Goal: Complete application form

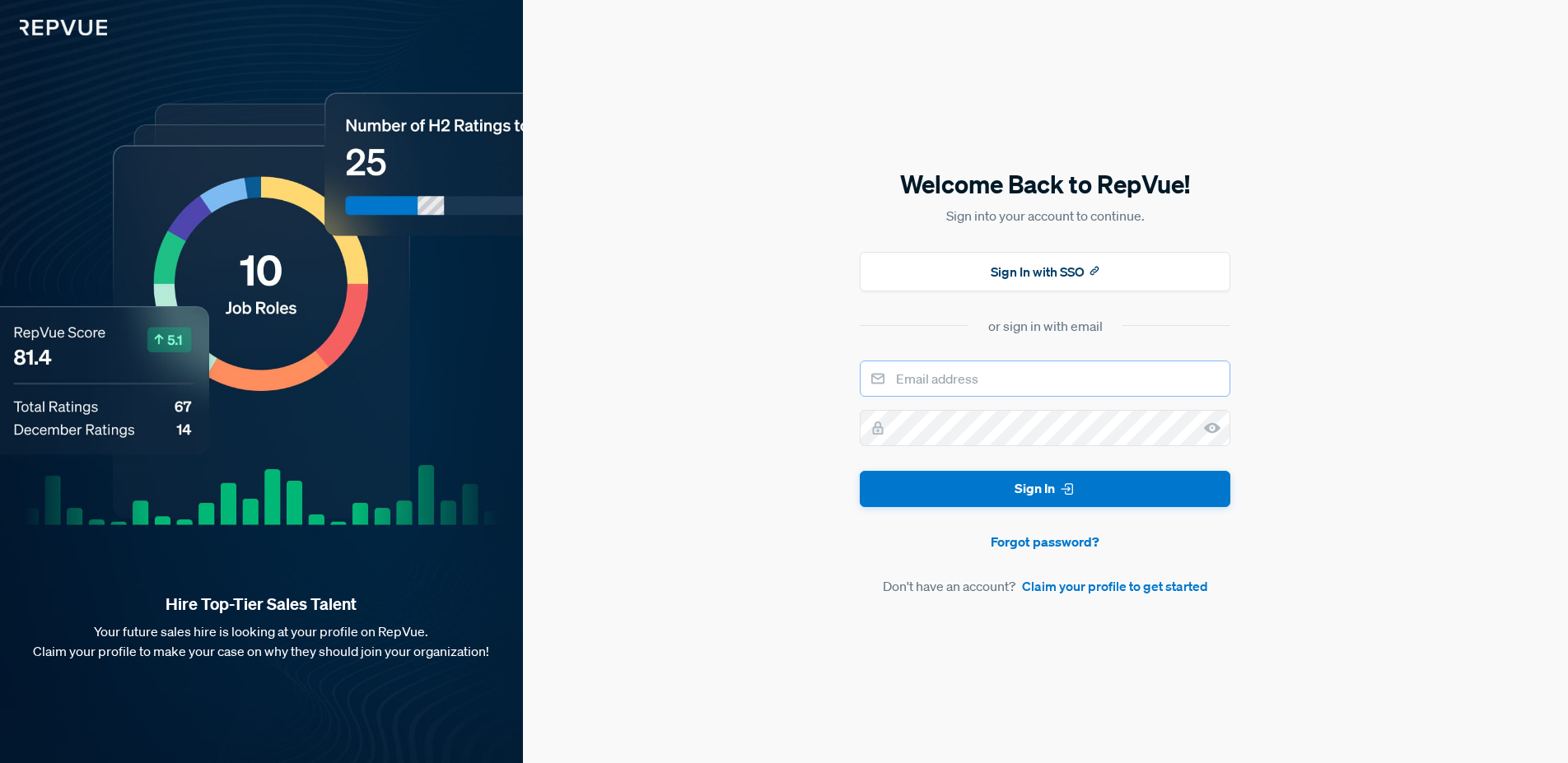
click at [938, 385] on input "email" at bounding box center [1045, 379] width 370 height 36
click at [1100, 587] on link "Claim your profile to get started" at bounding box center [1115, 586] width 186 height 20
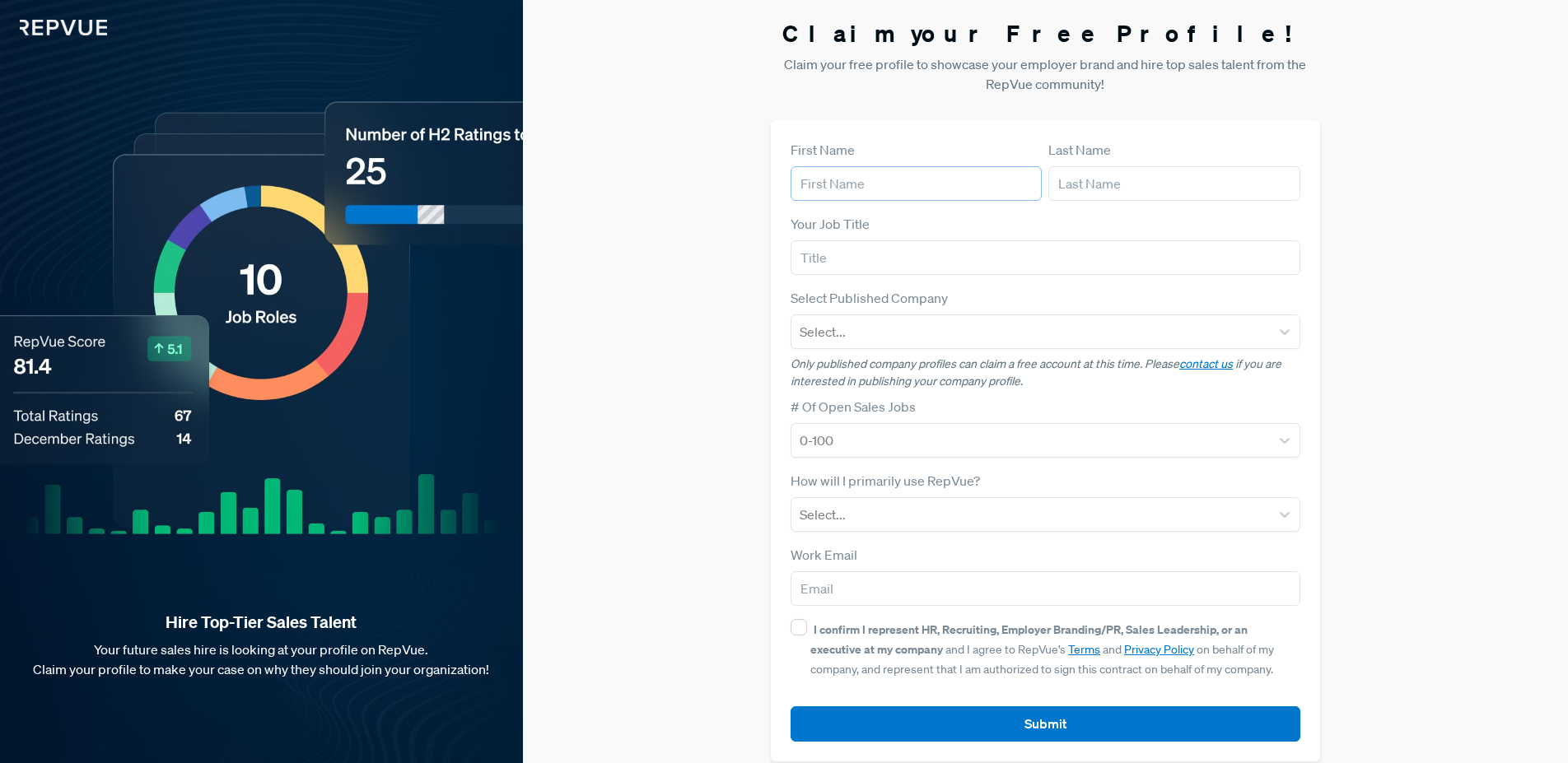
click at [853, 184] on input "text" at bounding box center [916, 184] width 251 height 35
type input "[DEMOGRAPHIC_DATA]"
type input "Baliga"
type input "[PERSON_NAME][EMAIL_ADDRESS][DOMAIN_NAME]"
click at [858, 250] on input "text" at bounding box center [1045, 258] width 509 height 35
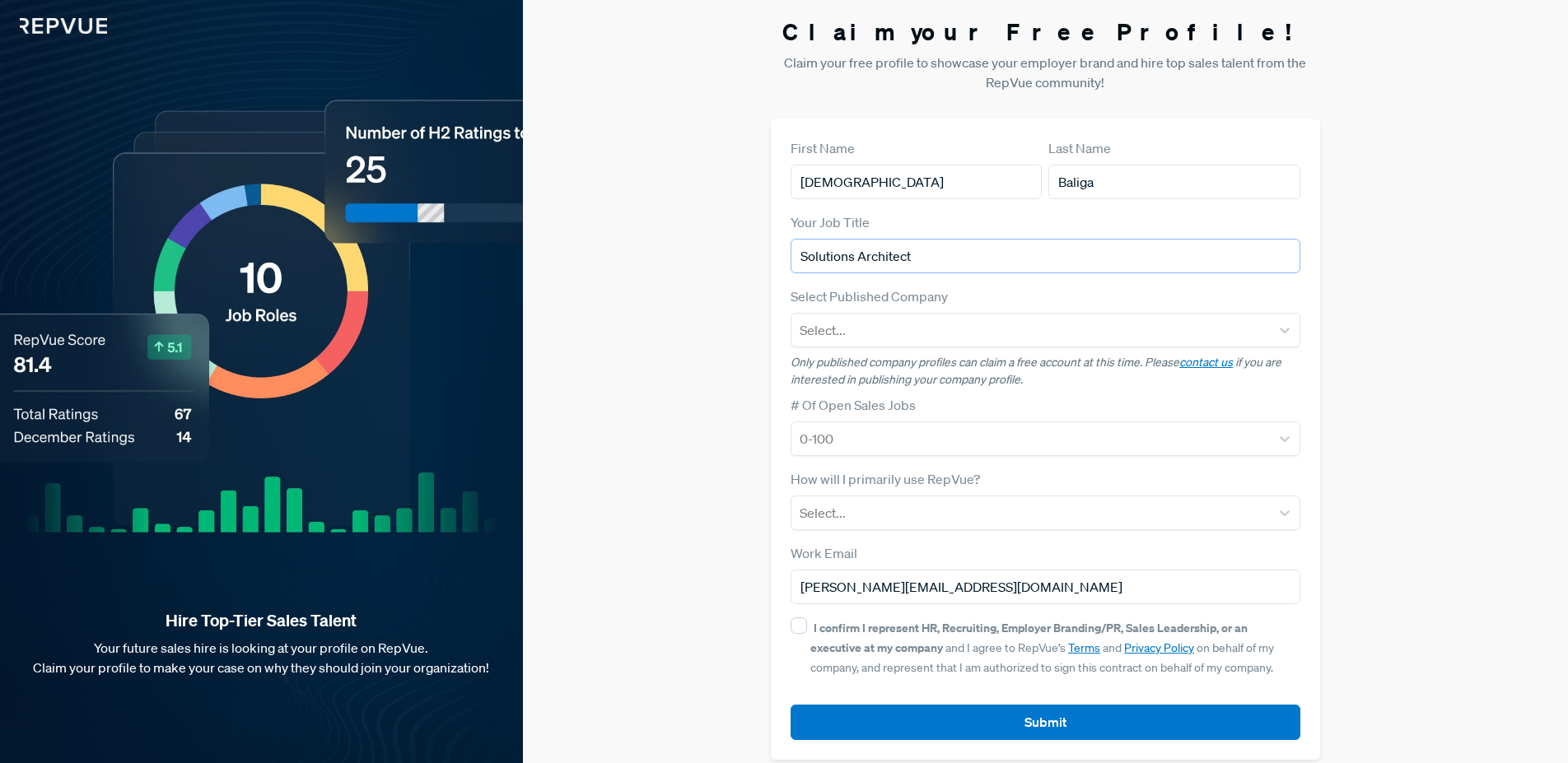
scroll to position [2, 0]
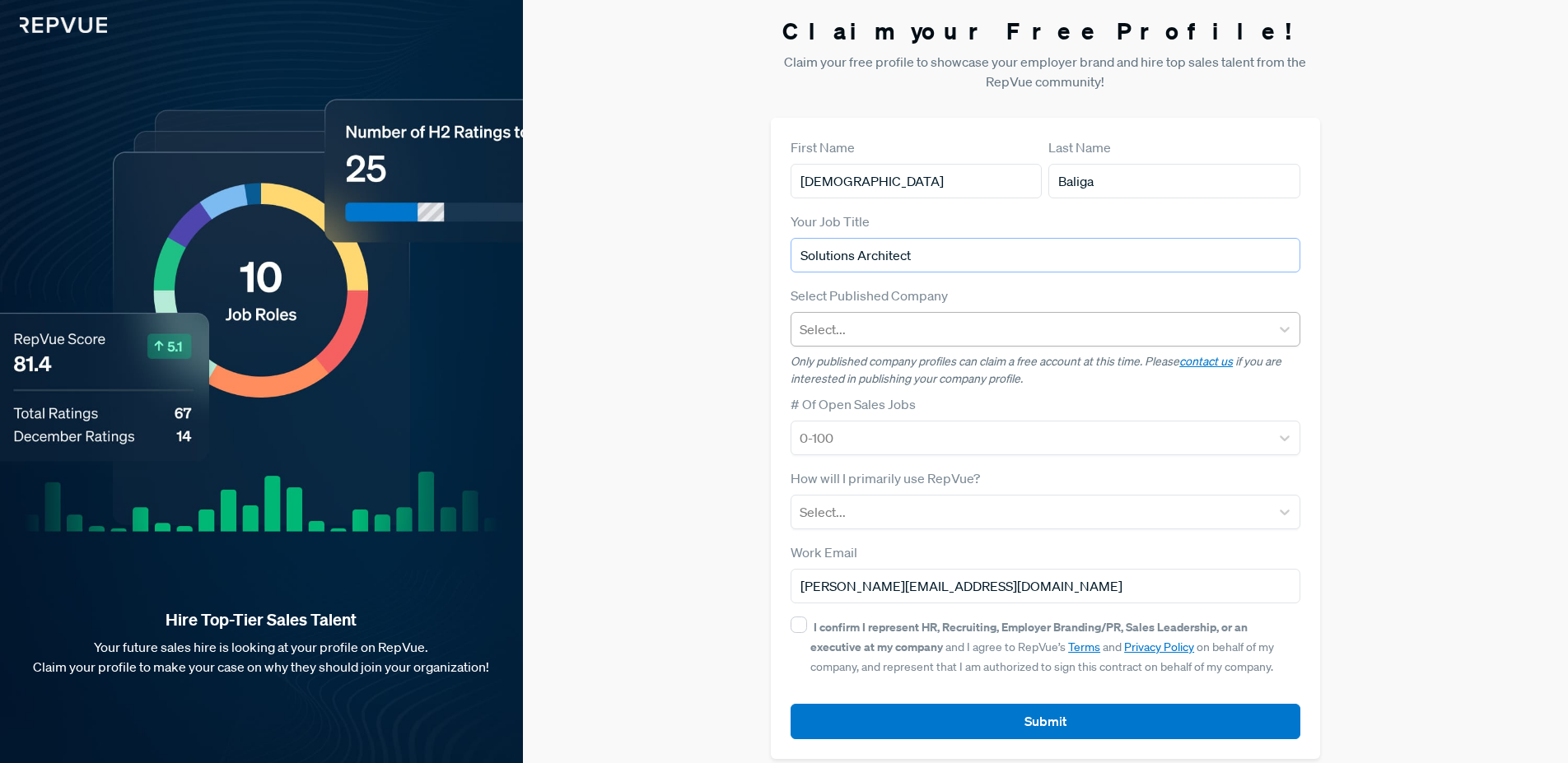
type input "Solutions Architect"
click at [905, 322] on div at bounding box center [1030, 329] width 461 height 23
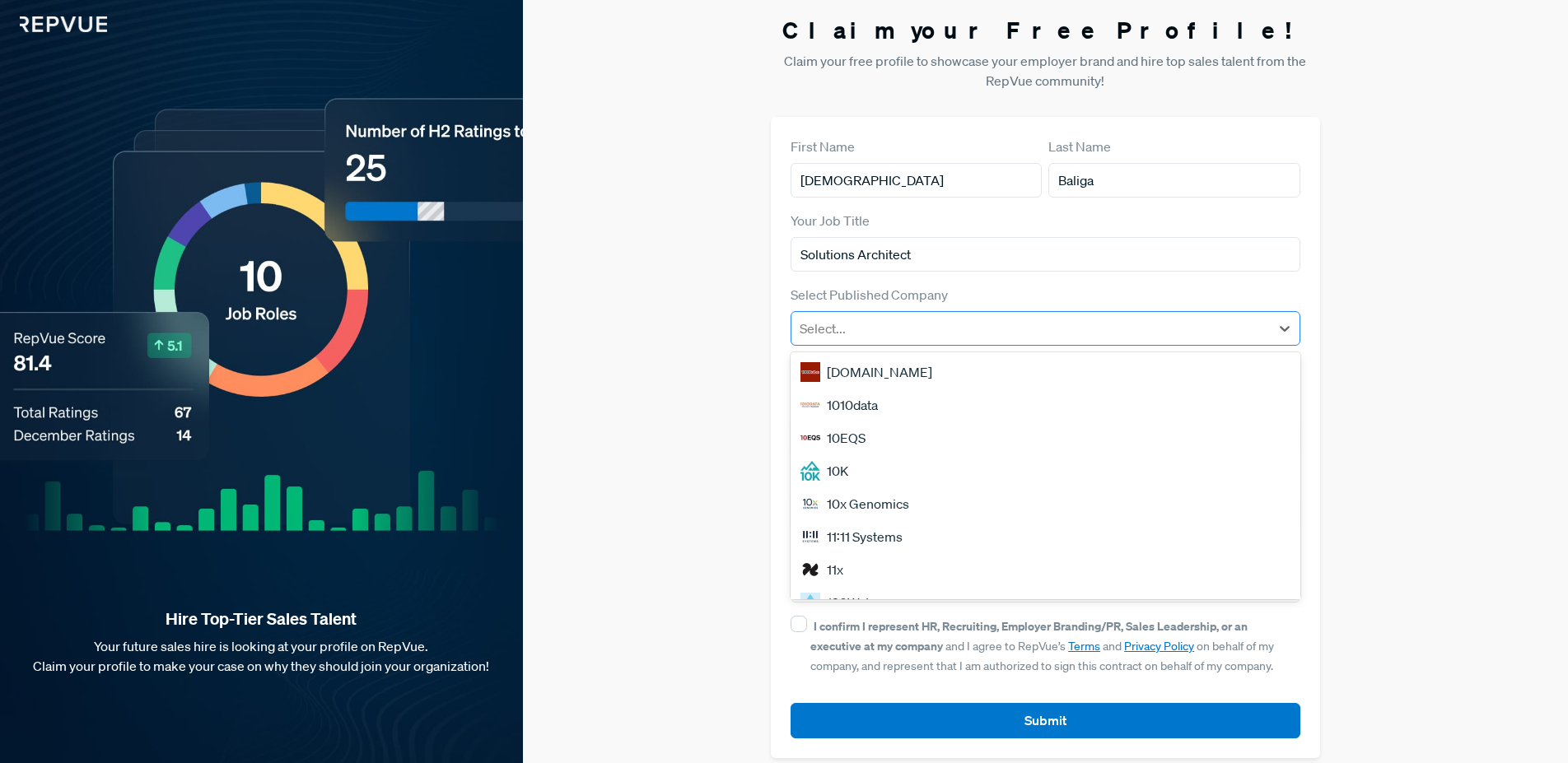
scroll to position [7, 0]
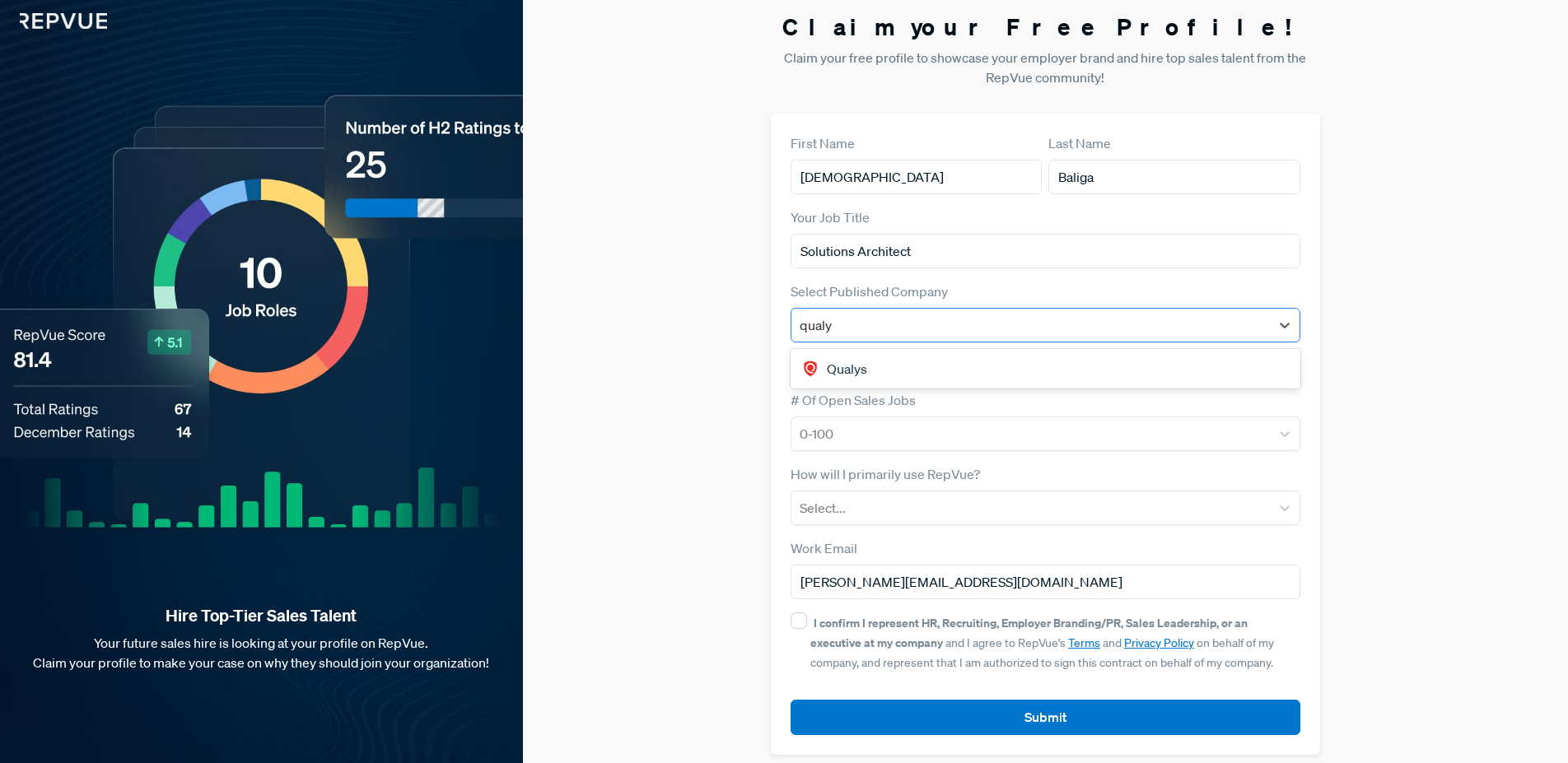
type input "qualys"
click at [924, 361] on div "Qualys" at bounding box center [1045, 369] width 509 height 33
click at [1010, 499] on div at bounding box center [1030, 508] width 461 height 23
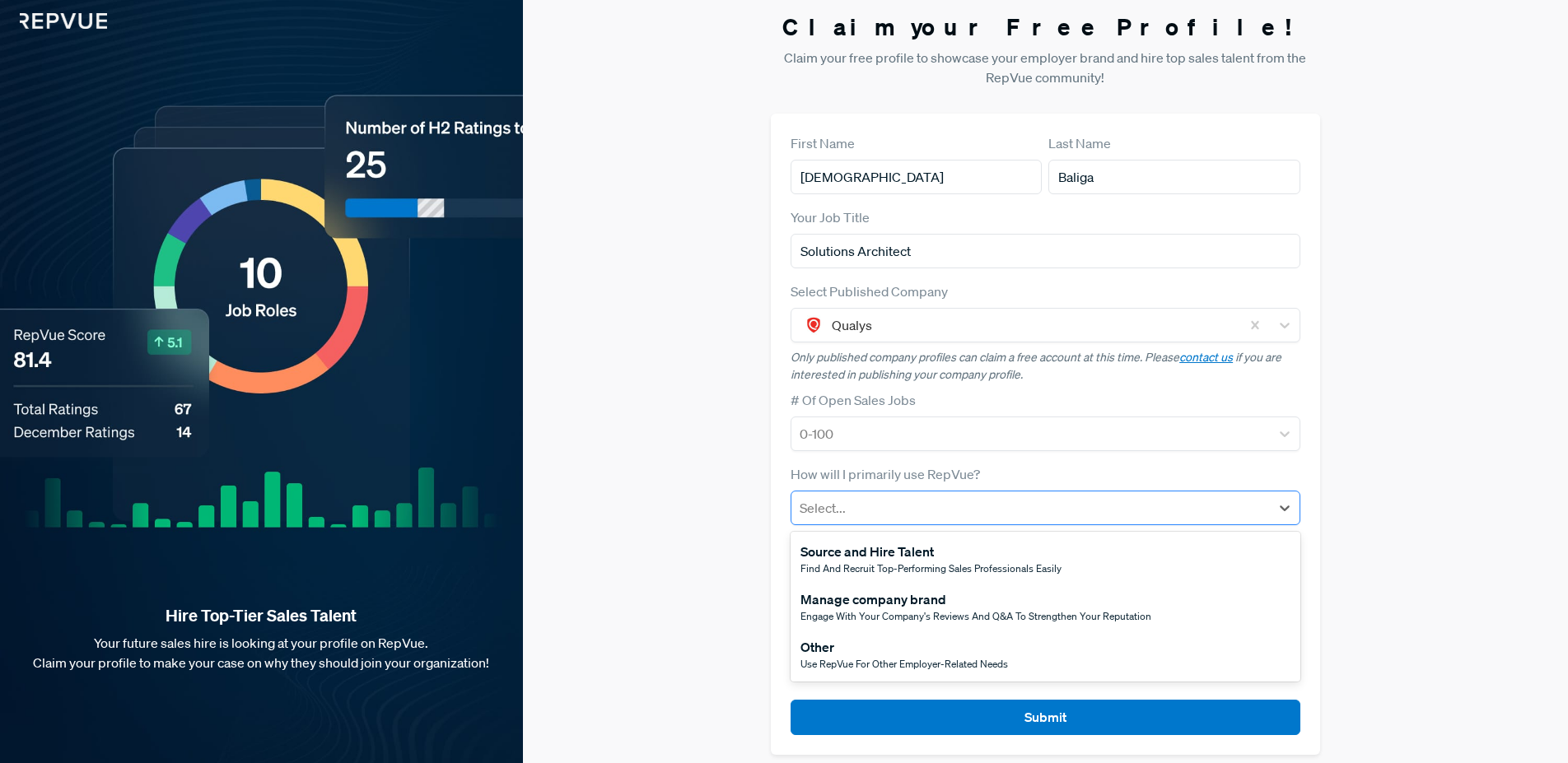
click at [1009, 500] on div at bounding box center [1030, 508] width 461 height 23
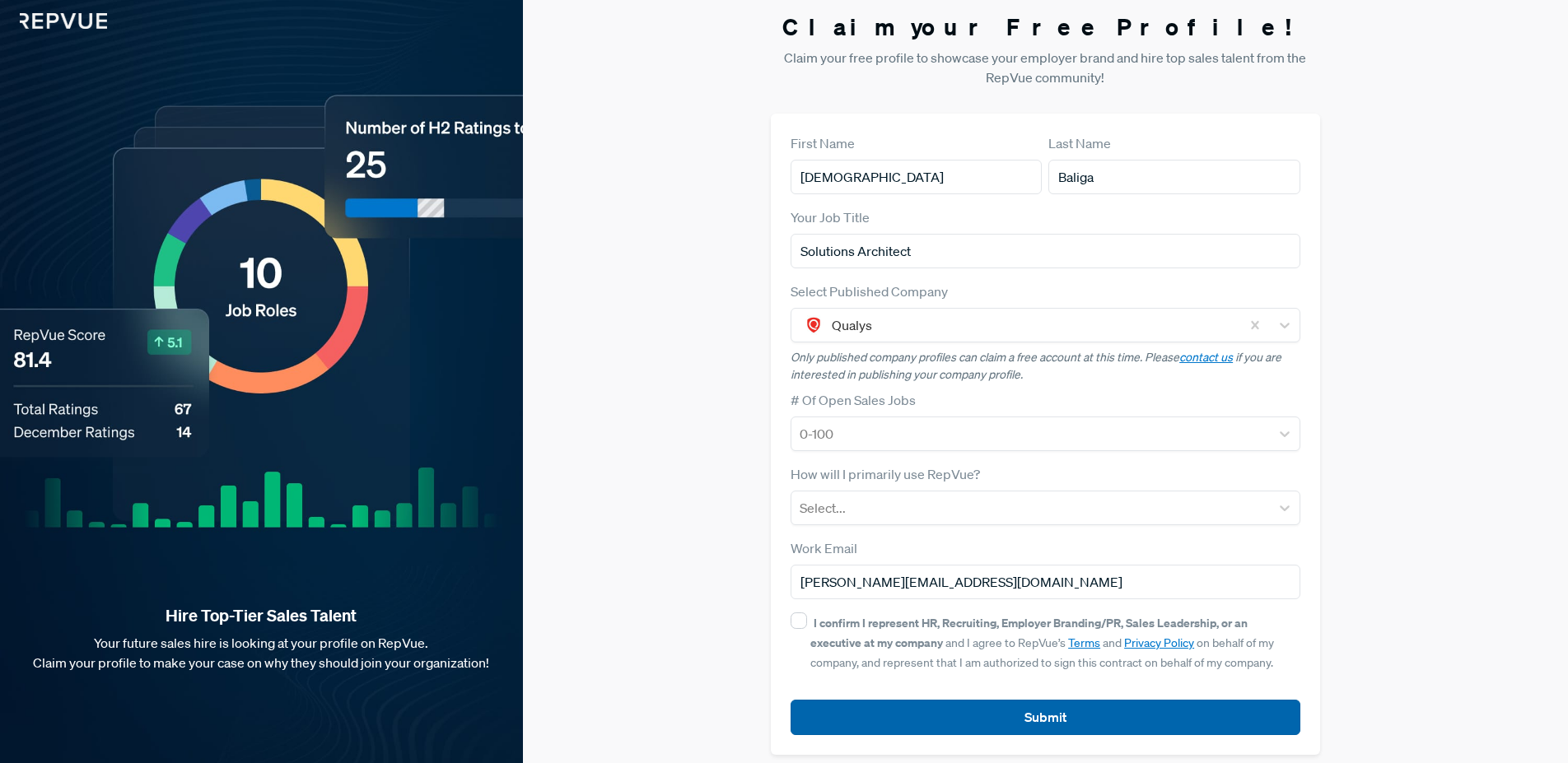
click at [1125, 718] on button "Submit" at bounding box center [1045, 717] width 509 height 36
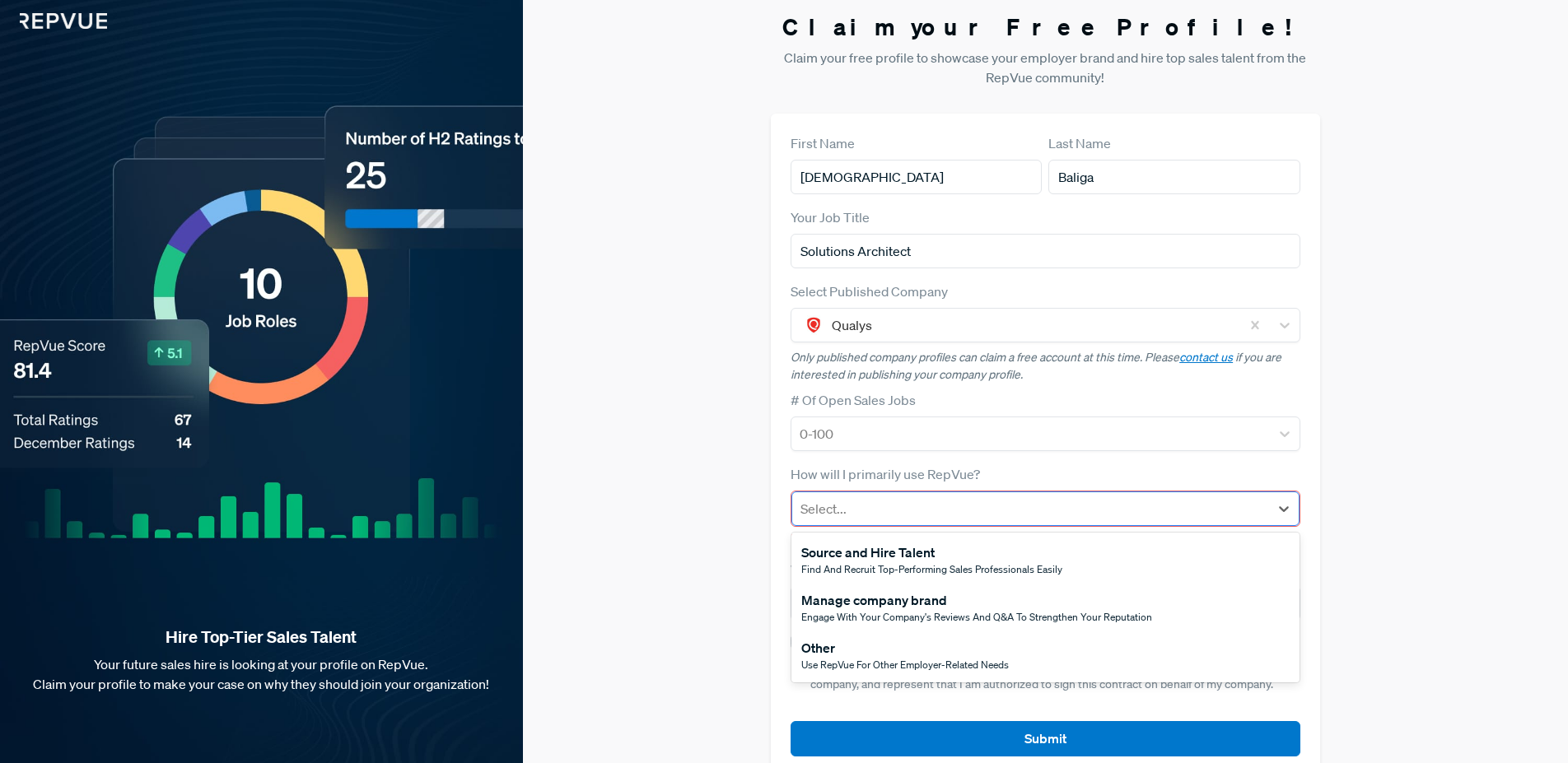
click at [1023, 504] on div at bounding box center [1030, 508] width 460 height 23
click at [1006, 548] on div "Source and Hire Talent" at bounding box center [932, 552] width 261 height 20
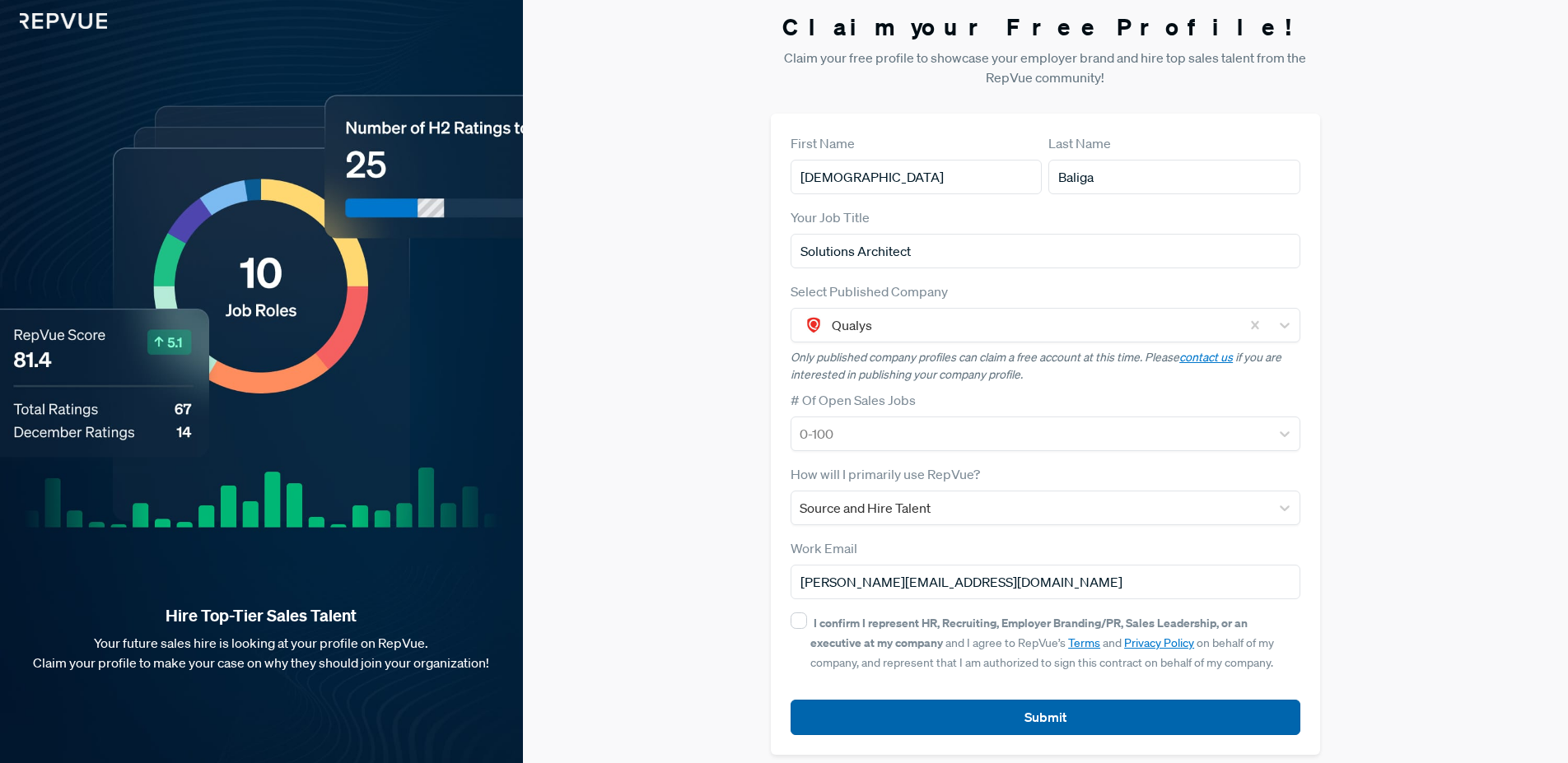
click at [1043, 732] on button "Submit" at bounding box center [1045, 717] width 509 height 36
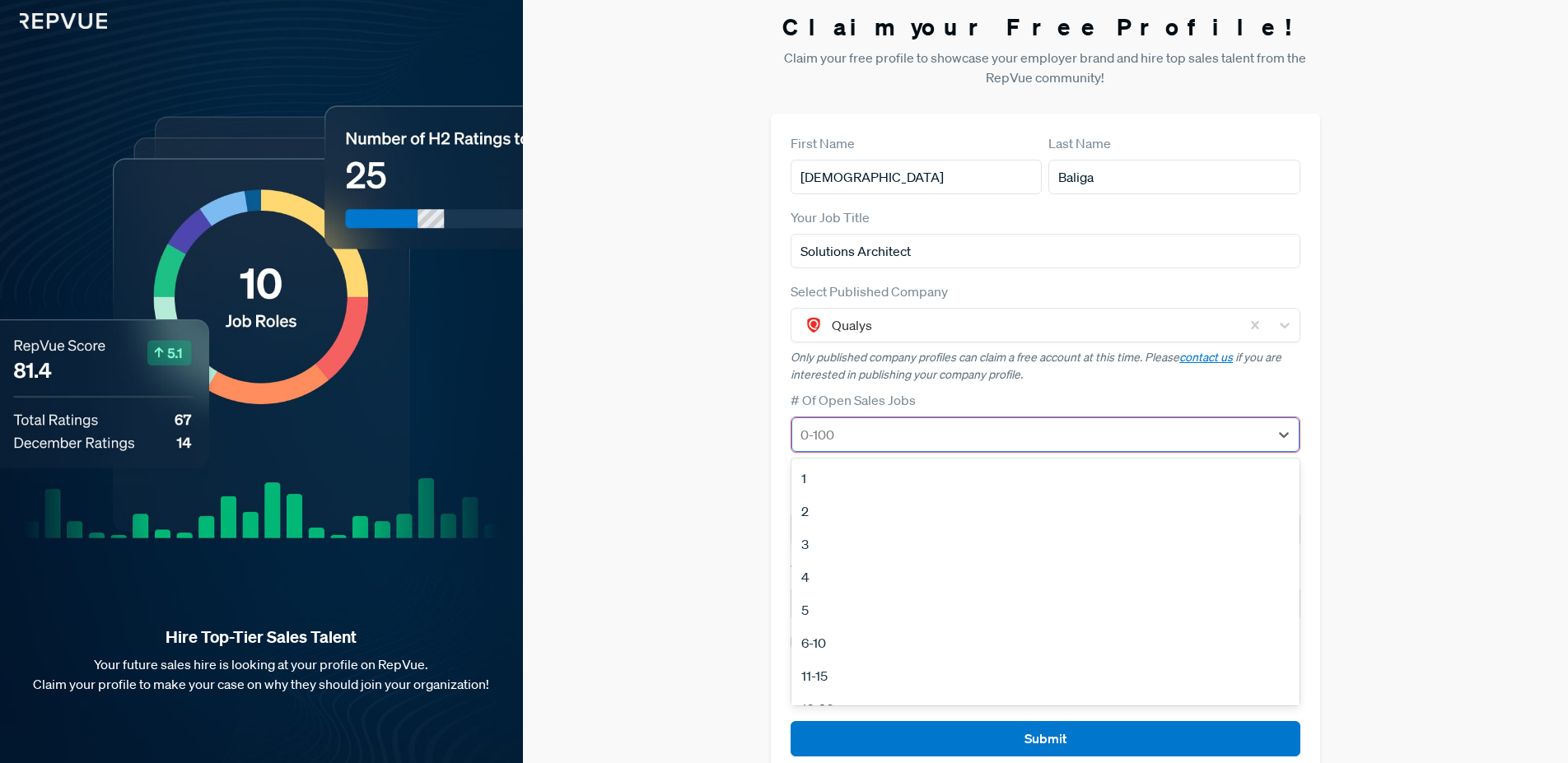
click at [872, 432] on div at bounding box center [1030, 435] width 460 height 23
click at [863, 690] on div "51-100" at bounding box center [1045, 696] width 507 height 33
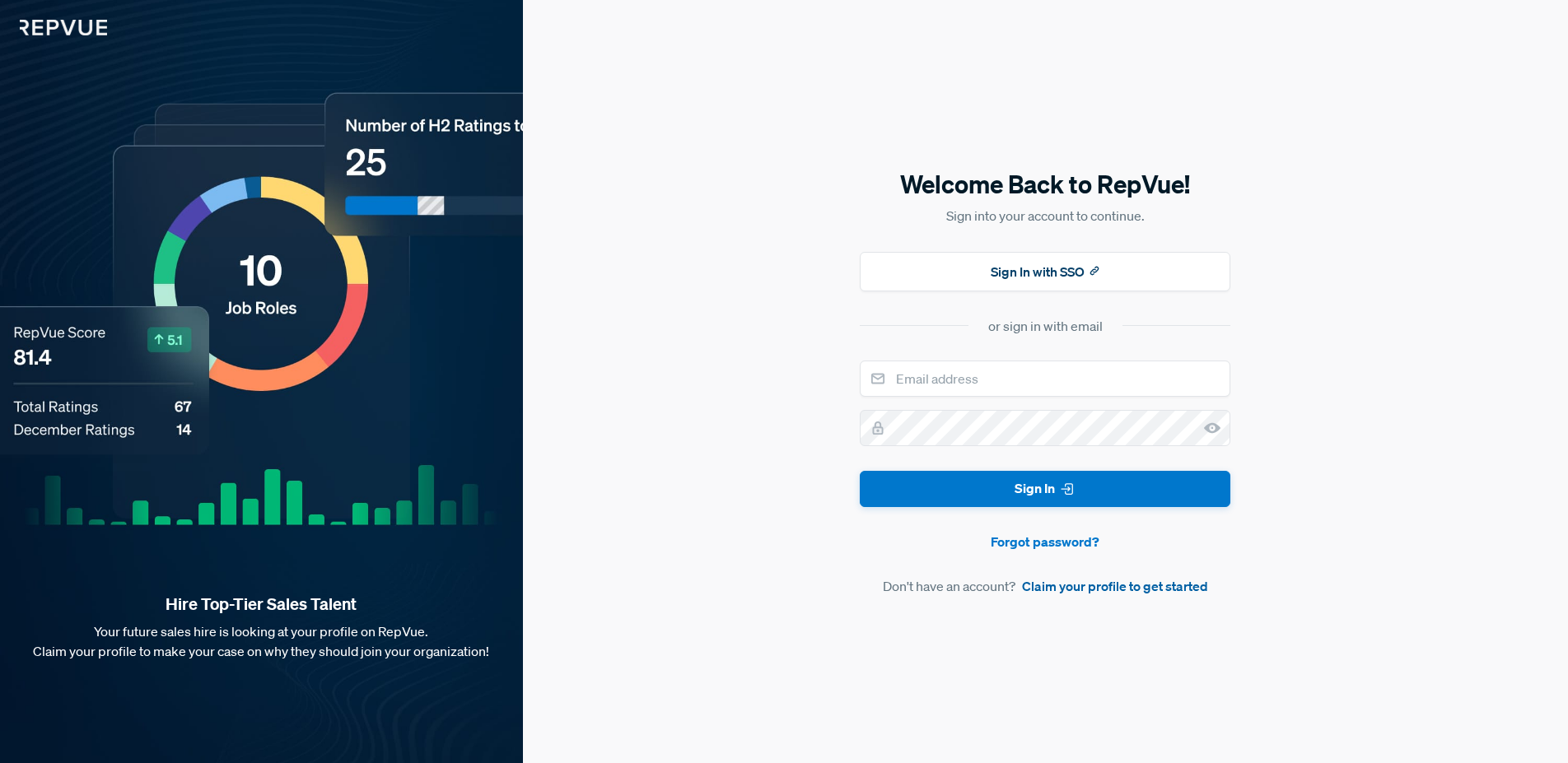
click at [1059, 587] on link "Claim your profile to get started" at bounding box center [1115, 586] width 186 height 20
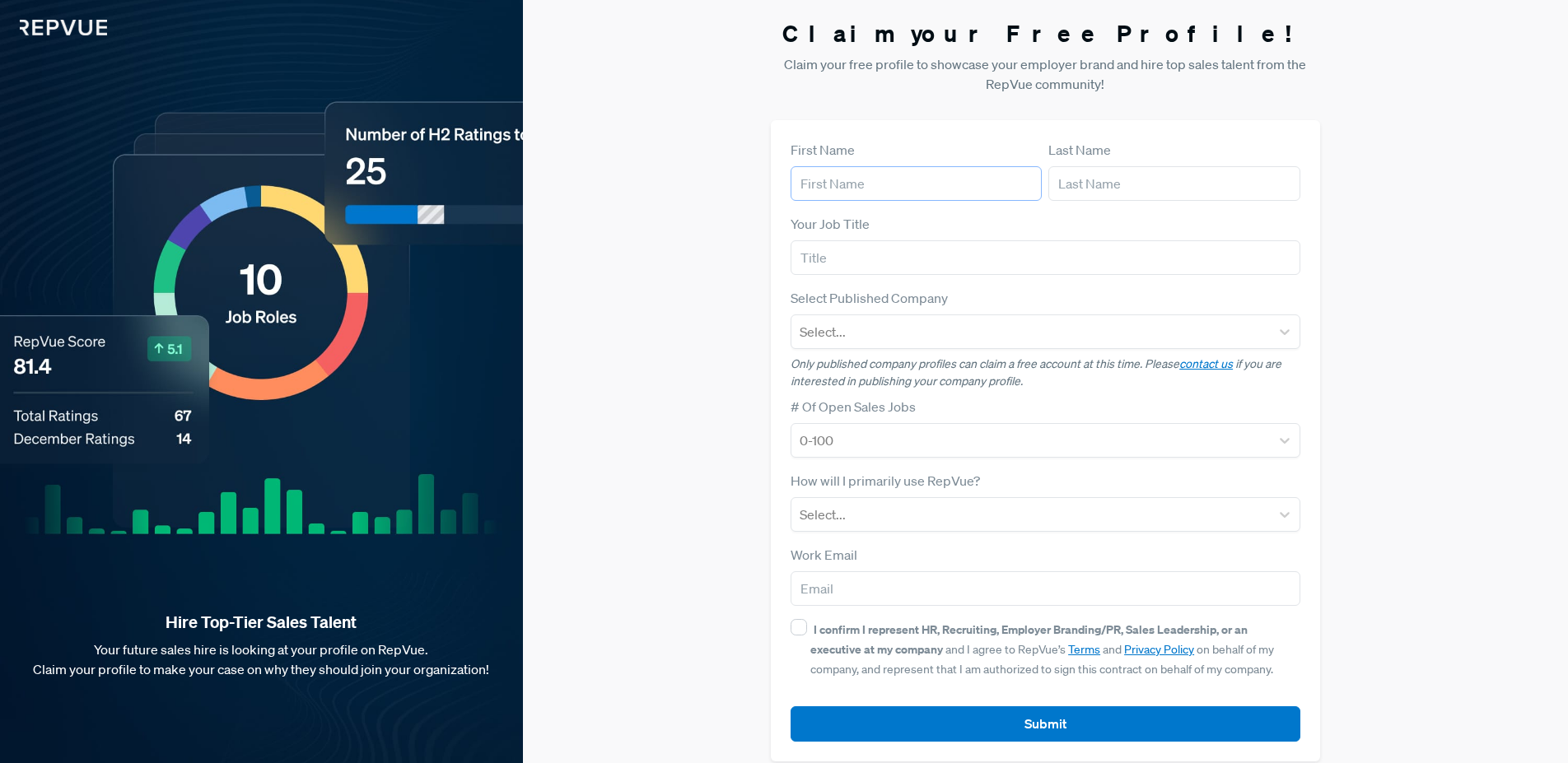
click at [823, 184] on input "text" at bounding box center [916, 184] width 251 height 35
type input "[DEMOGRAPHIC_DATA]"
type input "Baliga"
type input "[PERSON_NAME][EMAIL_ADDRESS][DOMAIN_NAME]"
click at [853, 256] on input "text" at bounding box center [1045, 258] width 509 height 35
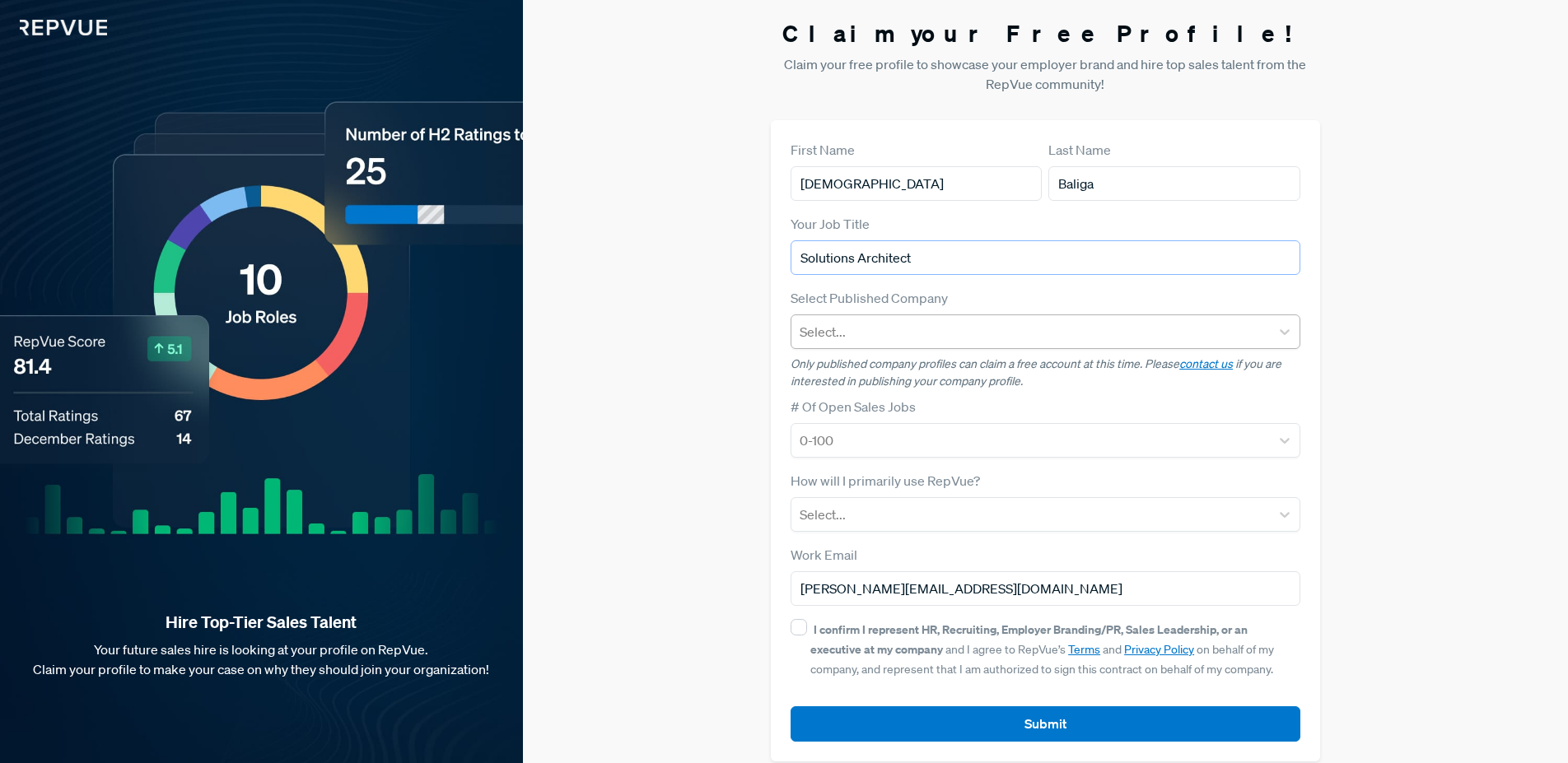
type input "Solutions Architect"
click at [951, 328] on div at bounding box center [1030, 331] width 461 height 23
type input "Qualys"
click at [935, 371] on div "Qualys" at bounding box center [1045, 375] width 509 height 33
click at [944, 442] on div at bounding box center [1030, 441] width 461 height 23
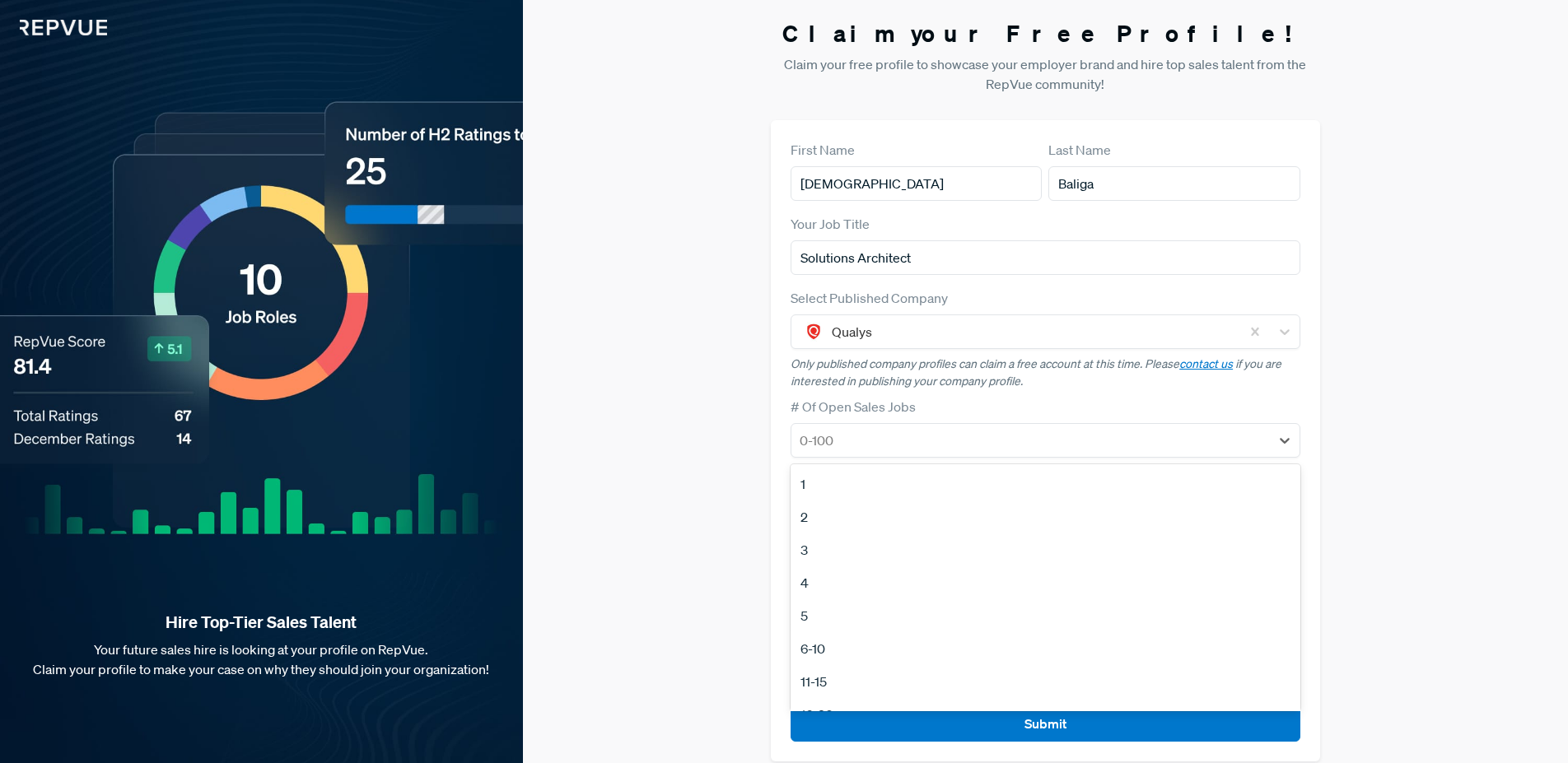
scroll to position [155, 0]
click at [860, 595] on div "21-50" at bounding box center [1045, 593] width 509 height 33
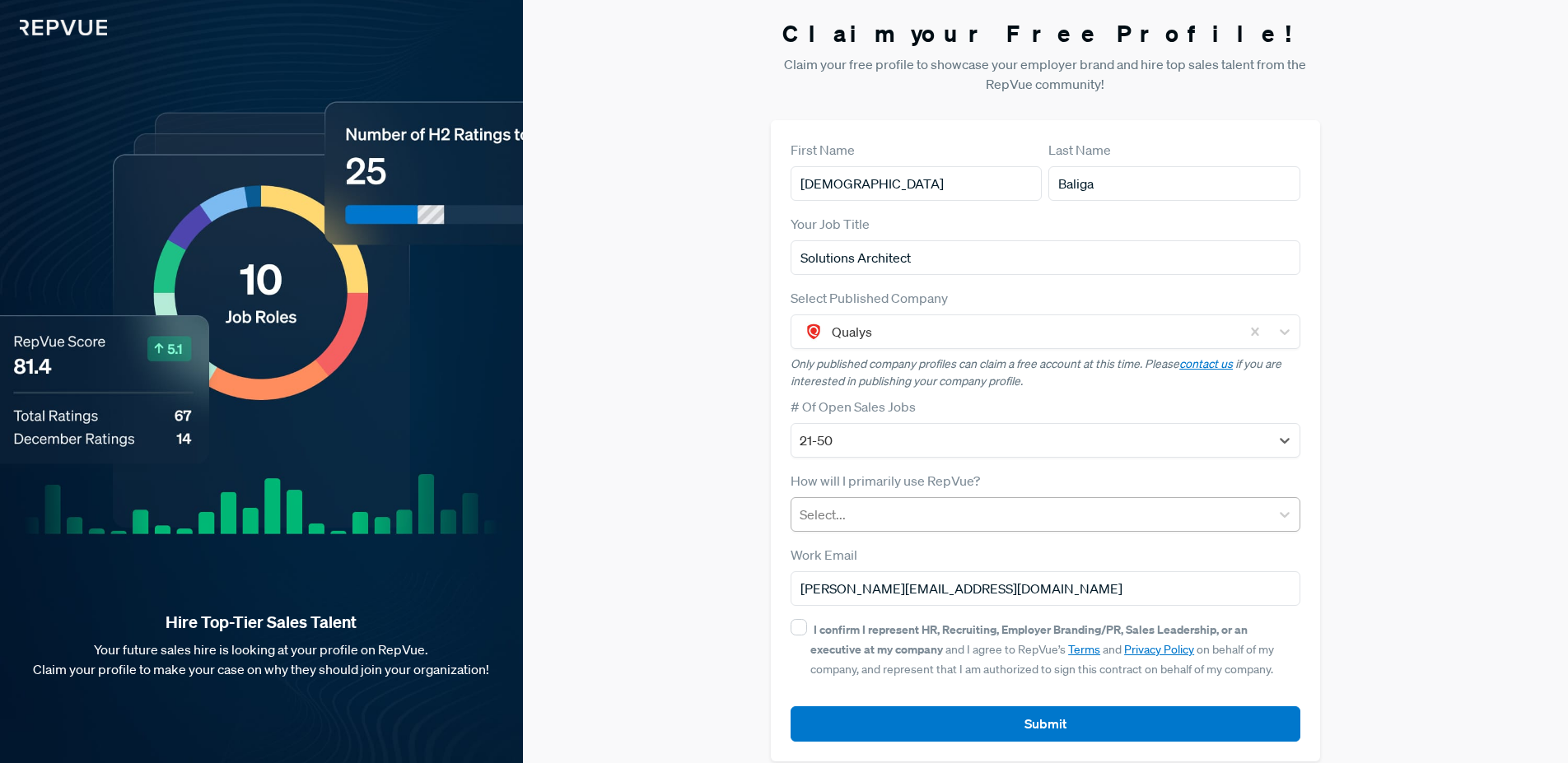
click at [899, 514] on div at bounding box center [1030, 514] width 461 height 23
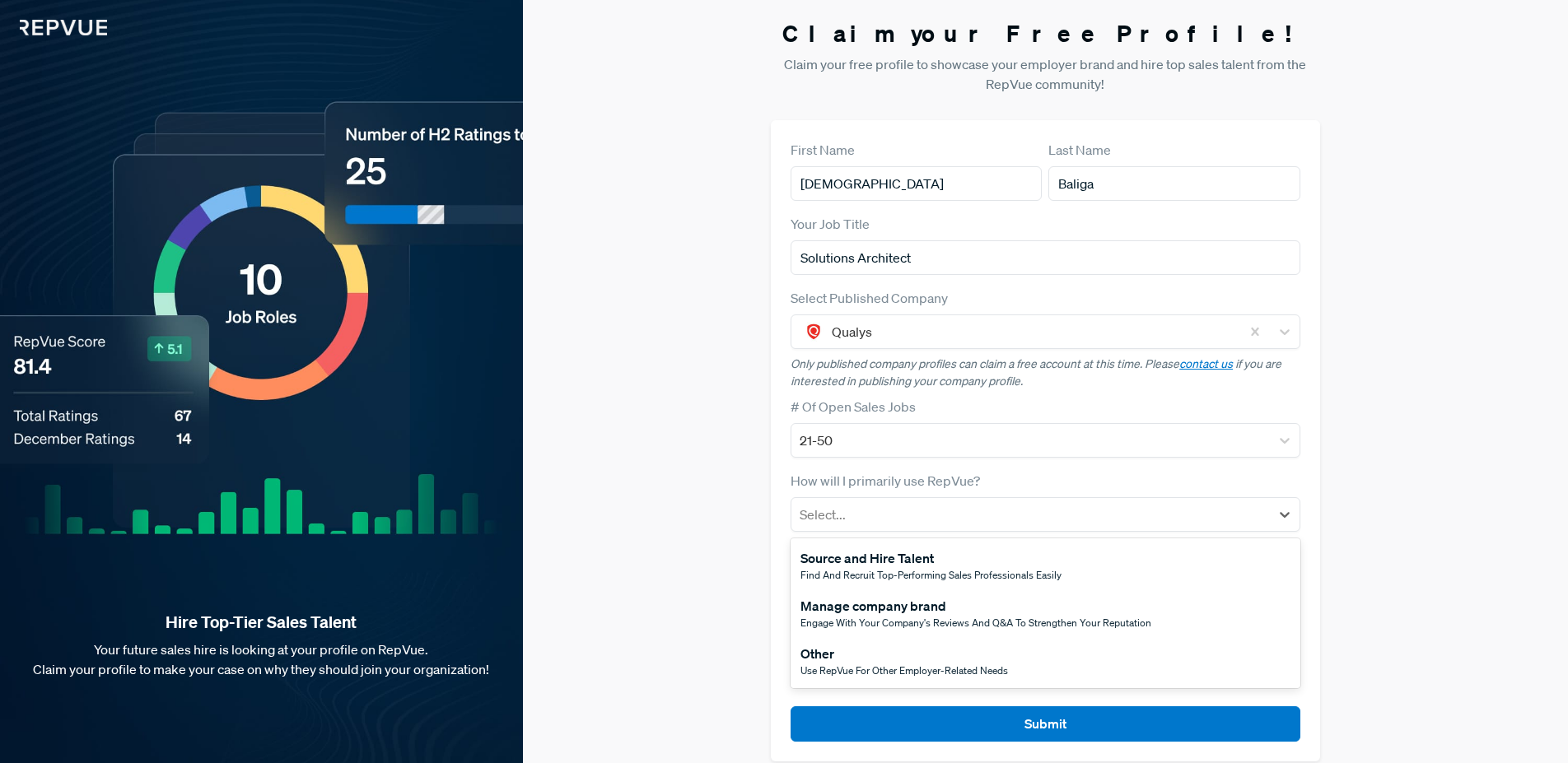
click at [896, 555] on div "Source and Hire Talent" at bounding box center [931, 558] width 261 height 20
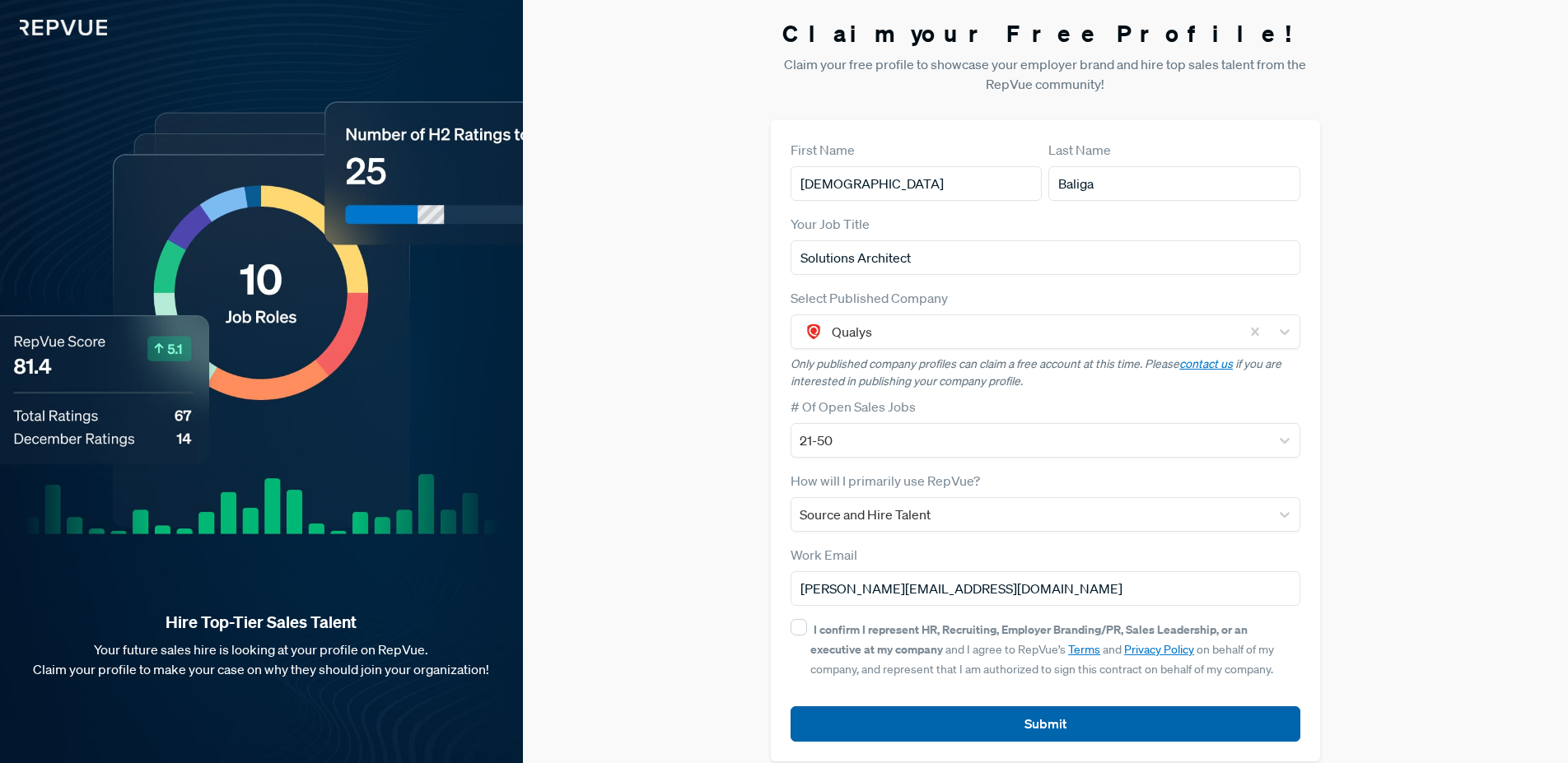
click at [961, 719] on button "Submit" at bounding box center [1045, 723] width 509 height 36
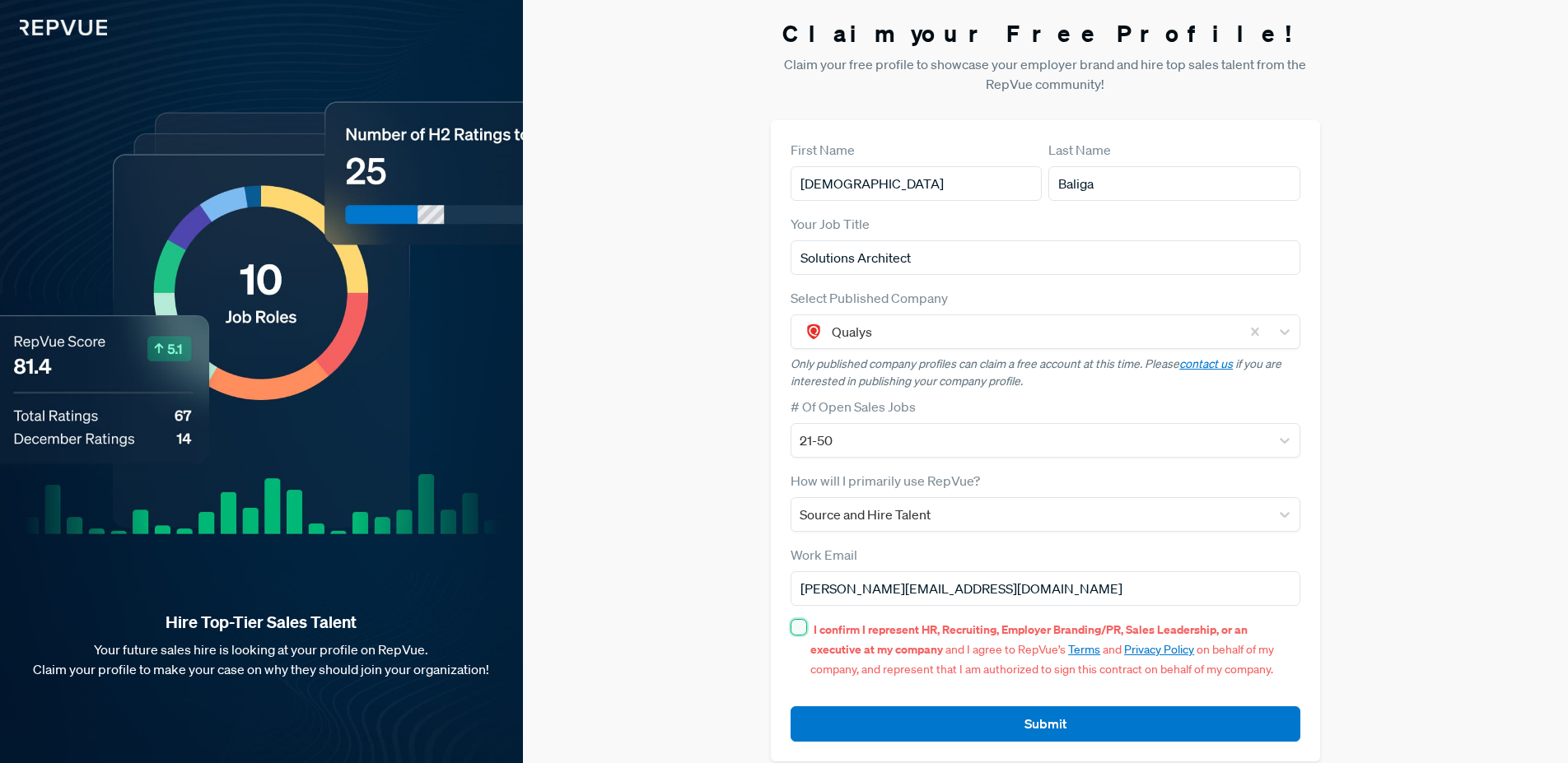
click at [795, 623] on input "I confirm I represent HR, Recruiting, Employer Branding/PR, Sales Leadership, o…" at bounding box center [799, 627] width 17 height 17
checkbox input "true"
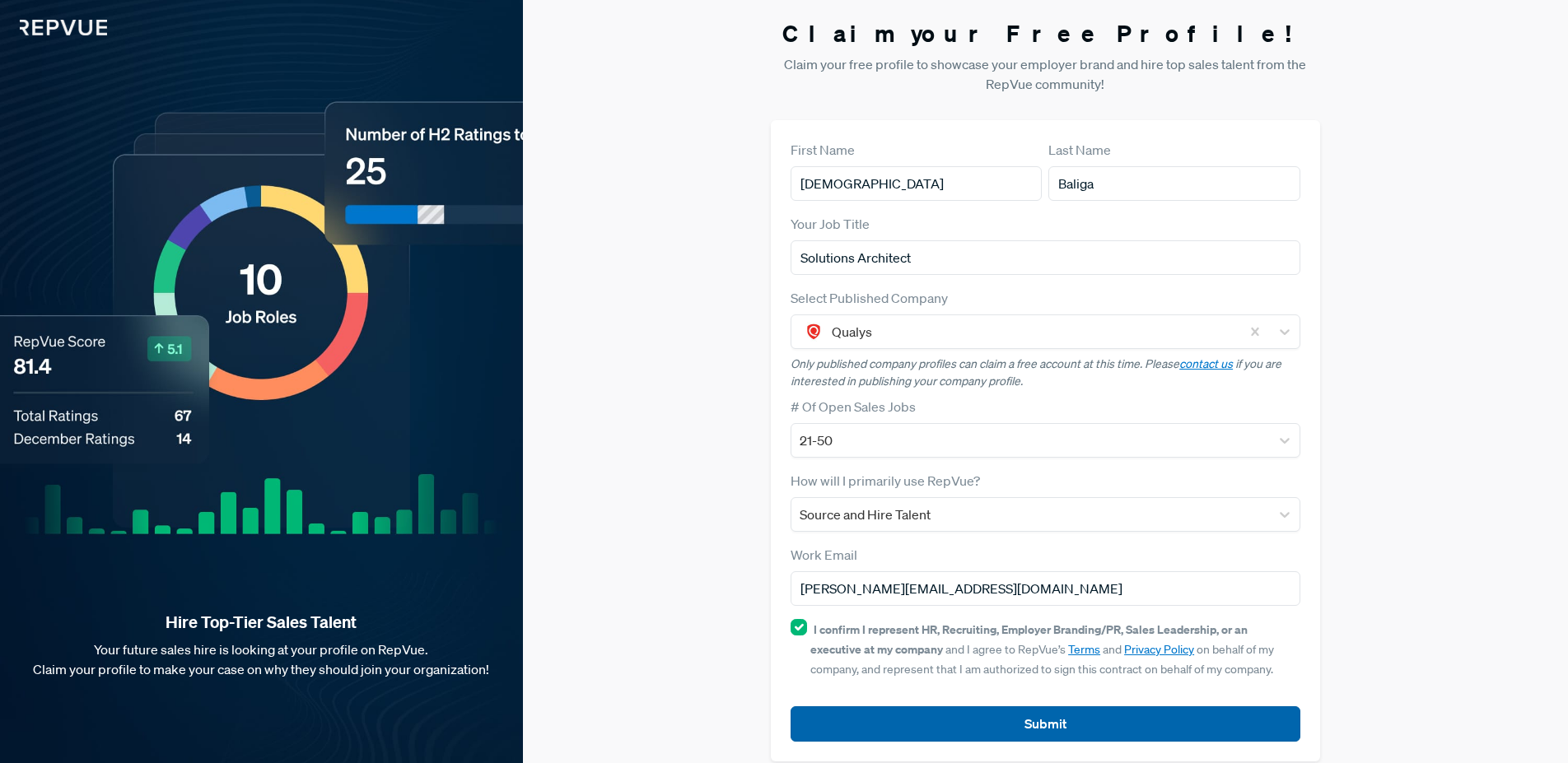
click at [1028, 728] on button "Submit" at bounding box center [1045, 723] width 509 height 36
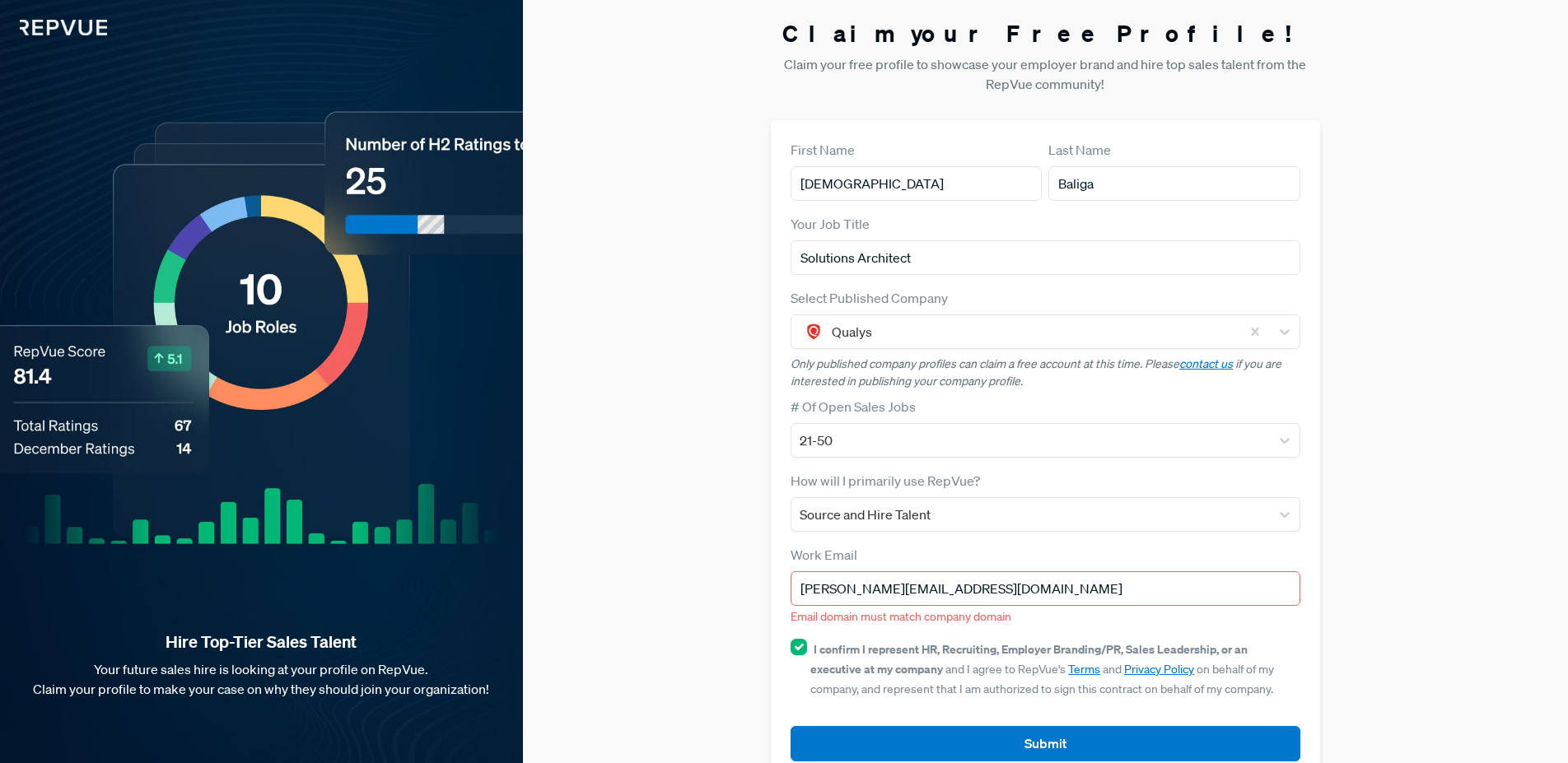
click at [986, 589] on input "[PERSON_NAME][EMAIL_ADDRESS][DOMAIN_NAME]" at bounding box center [1045, 589] width 509 height 35
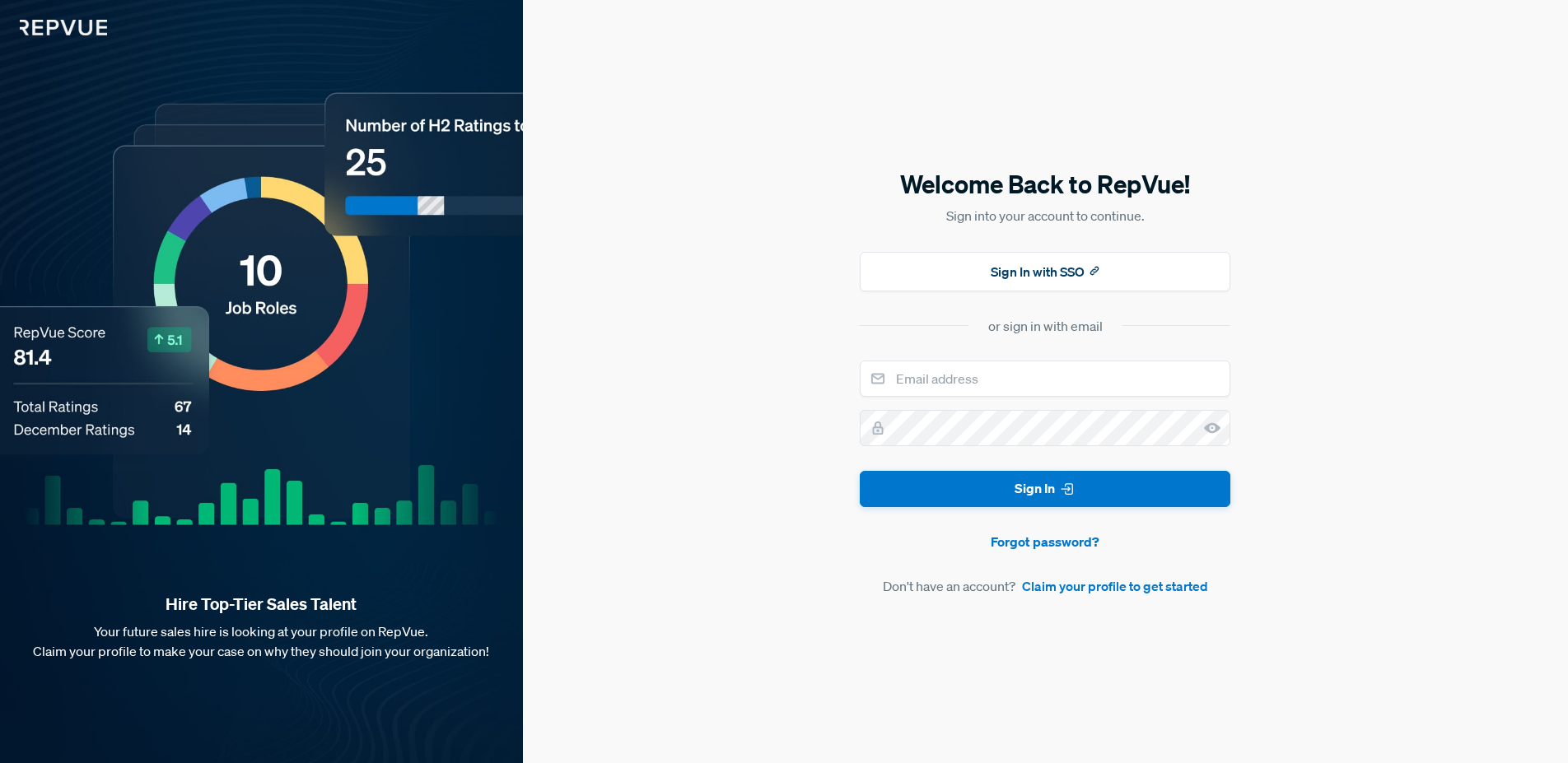
click at [1084, 489] on button "Sign In" at bounding box center [1045, 489] width 370 height 37
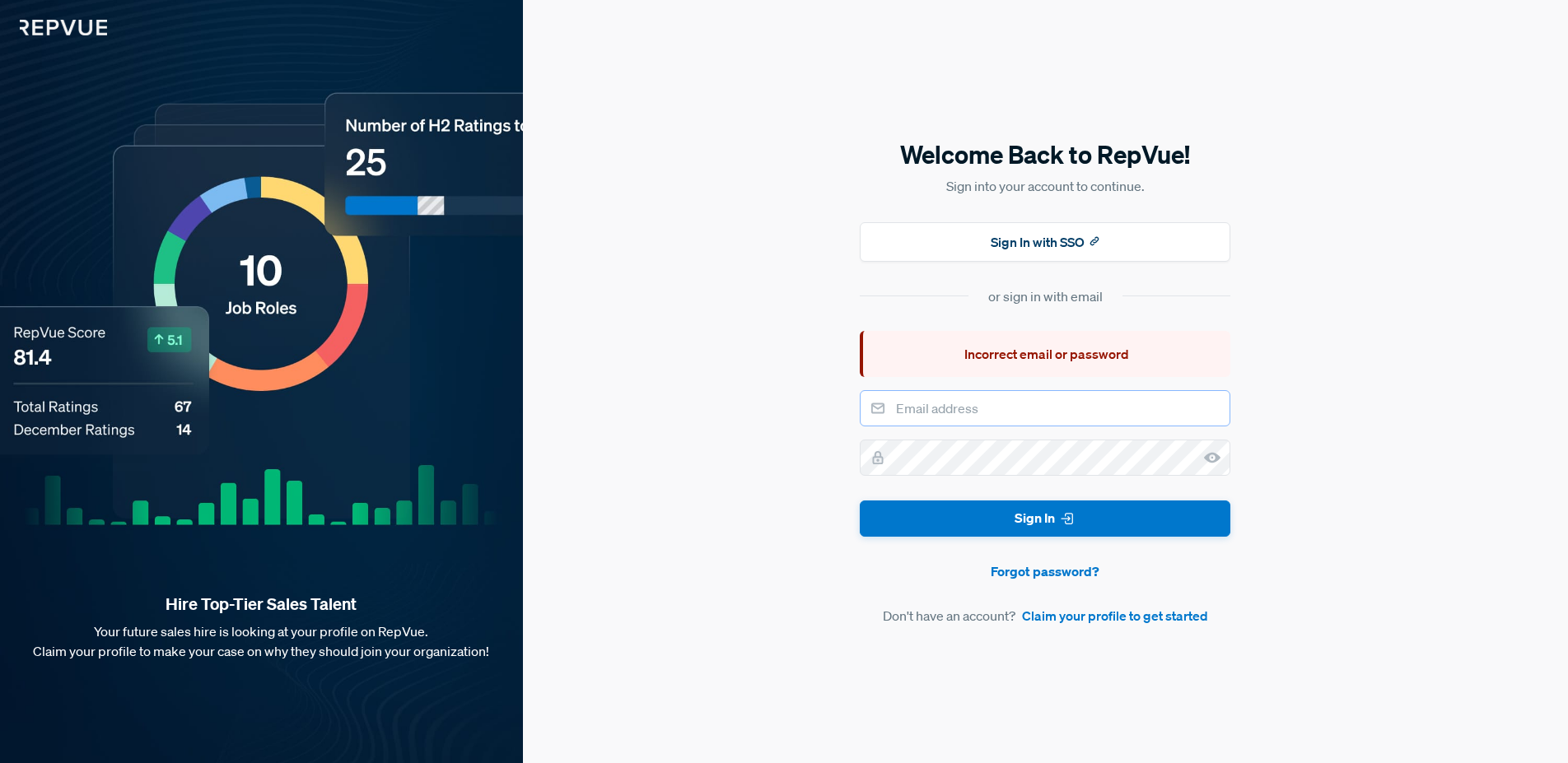
click at [949, 408] on input "email" at bounding box center [1045, 408] width 370 height 36
type input "[PERSON_NAME][EMAIL_ADDRESS][DOMAIN_NAME]"
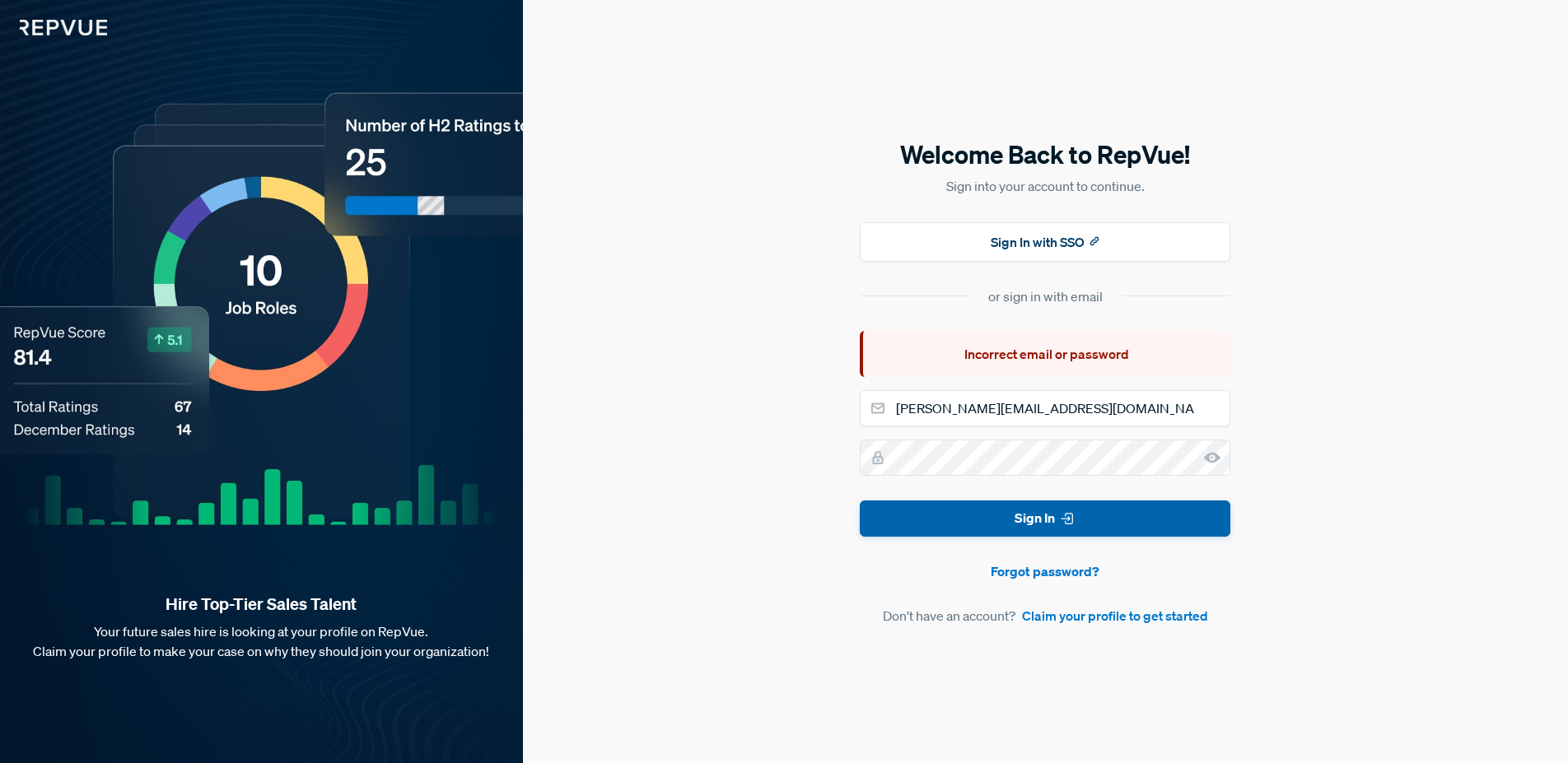
click at [1150, 521] on button "Sign In" at bounding box center [1045, 518] width 370 height 37
click at [963, 167] on h5 "Welcome Back to RepVue!" at bounding box center [1045, 155] width 370 height 35
click at [80, 30] on img at bounding box center [53, 17] width 107 height 36
